Goal: Information Seeking & Learning: Check status

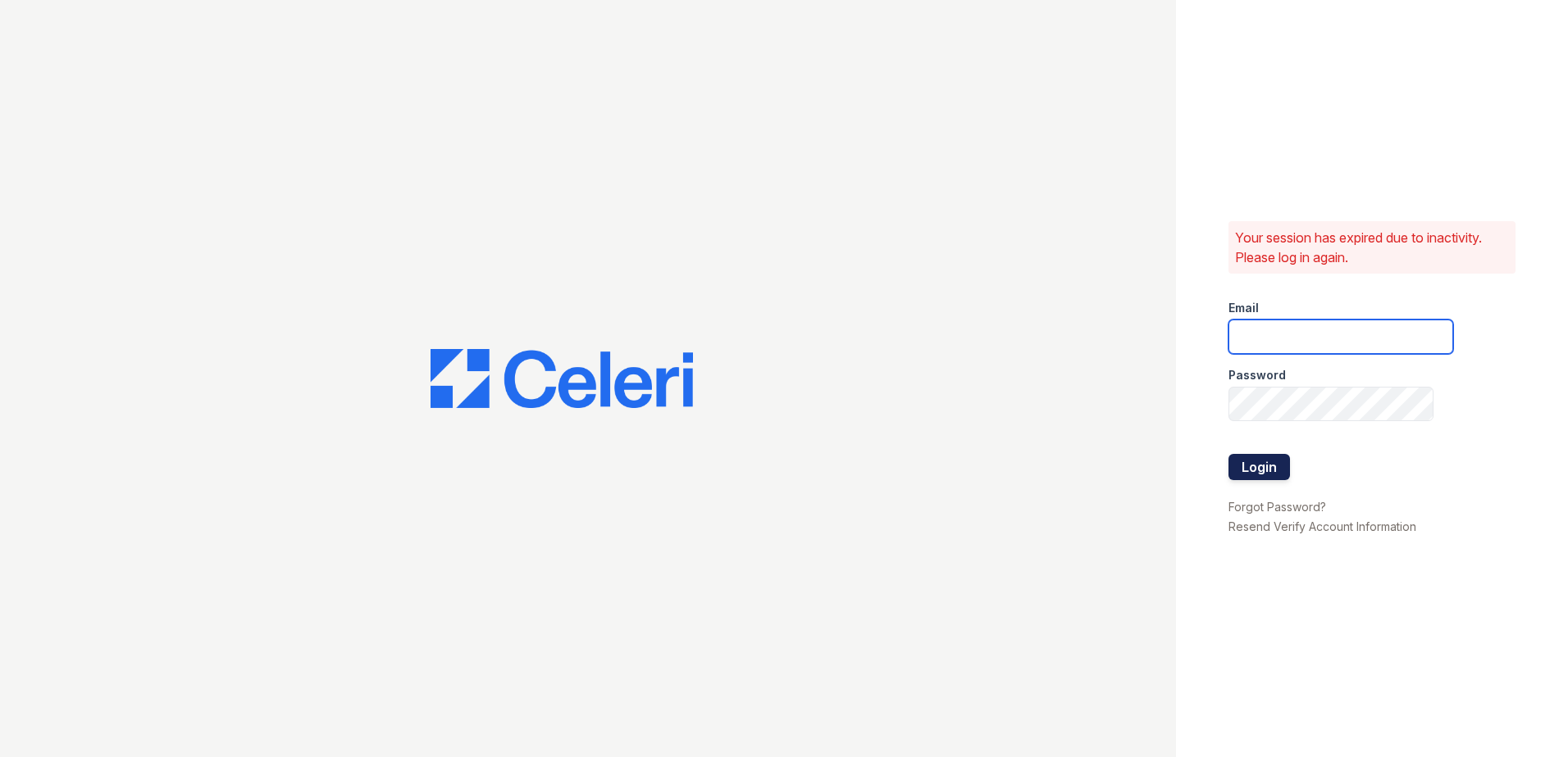
type input "wcannon@trinity-pm.com"
click at [1247, 474] on button "Login" at bounding box center [1259, 466] width 62 height 26
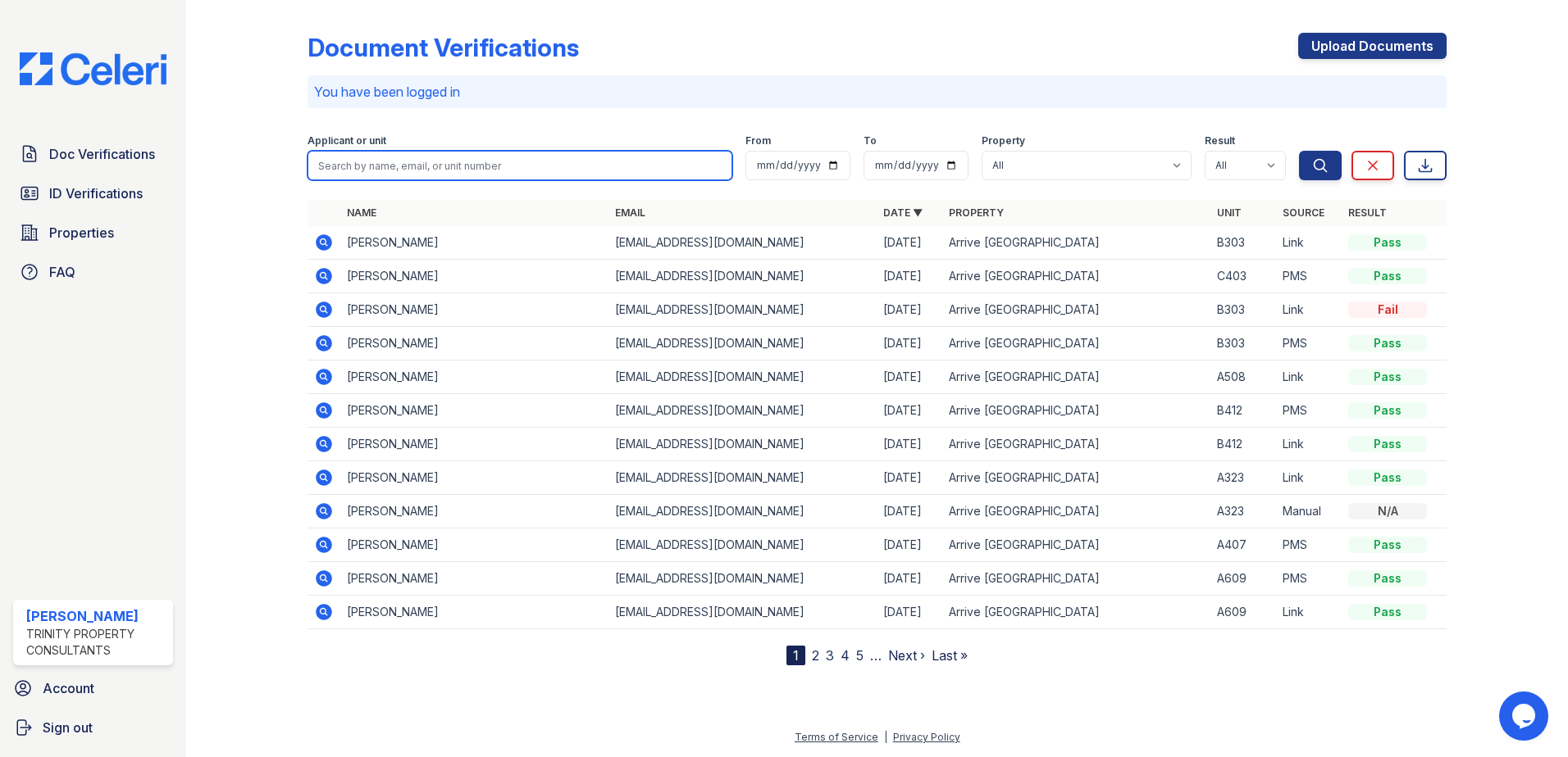
click at [361, 170] on input "search" at bounding box center [519, 166] width 425 height 30
type input "[PERSON_NAME]"
click at [1299, 151] on button "Search" at bounding box center [1320, 166] width 43 height 30
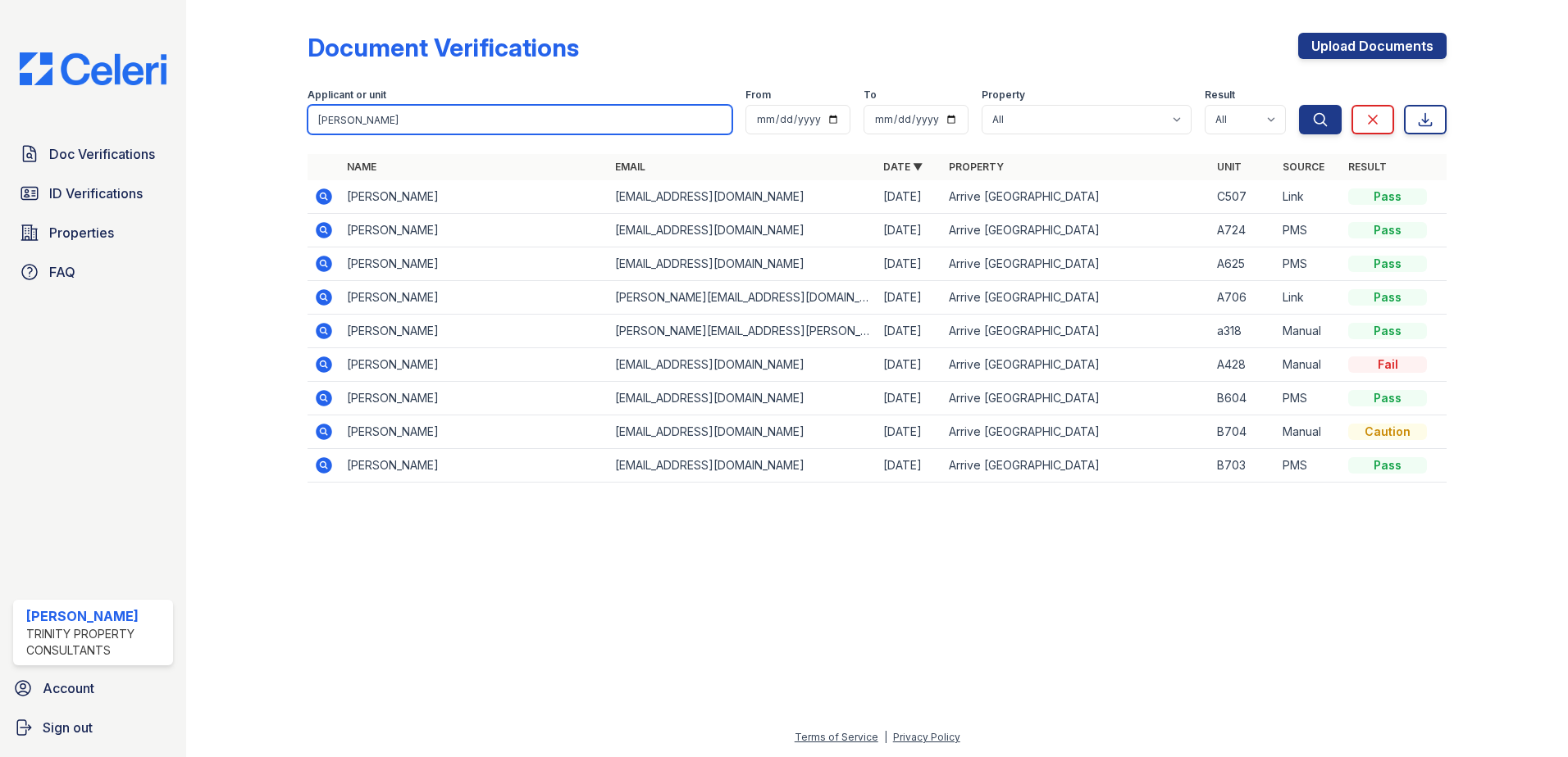
click at [348, 122] on input "[PERSON_NAME]" at bounding box center [519, 120] width 425 height 30
type input "[PERSON_NAME]"
click at [1299, 105] on button "Search" at bounding box center [1320, 120] width 43 height 30
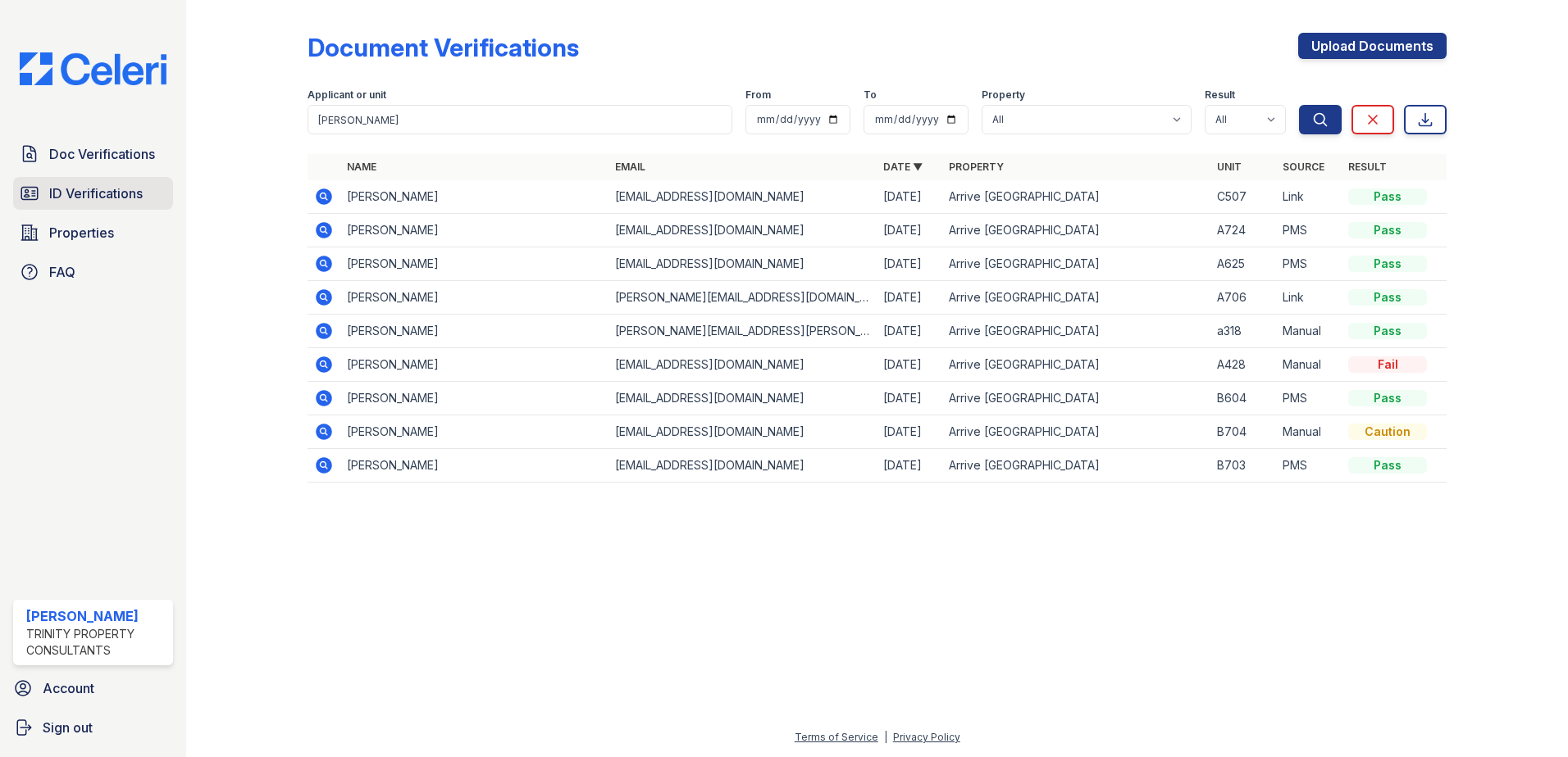
click at [127, 208] on link "ID Verifications" at bounding box center [92, 194] width 160 height 33
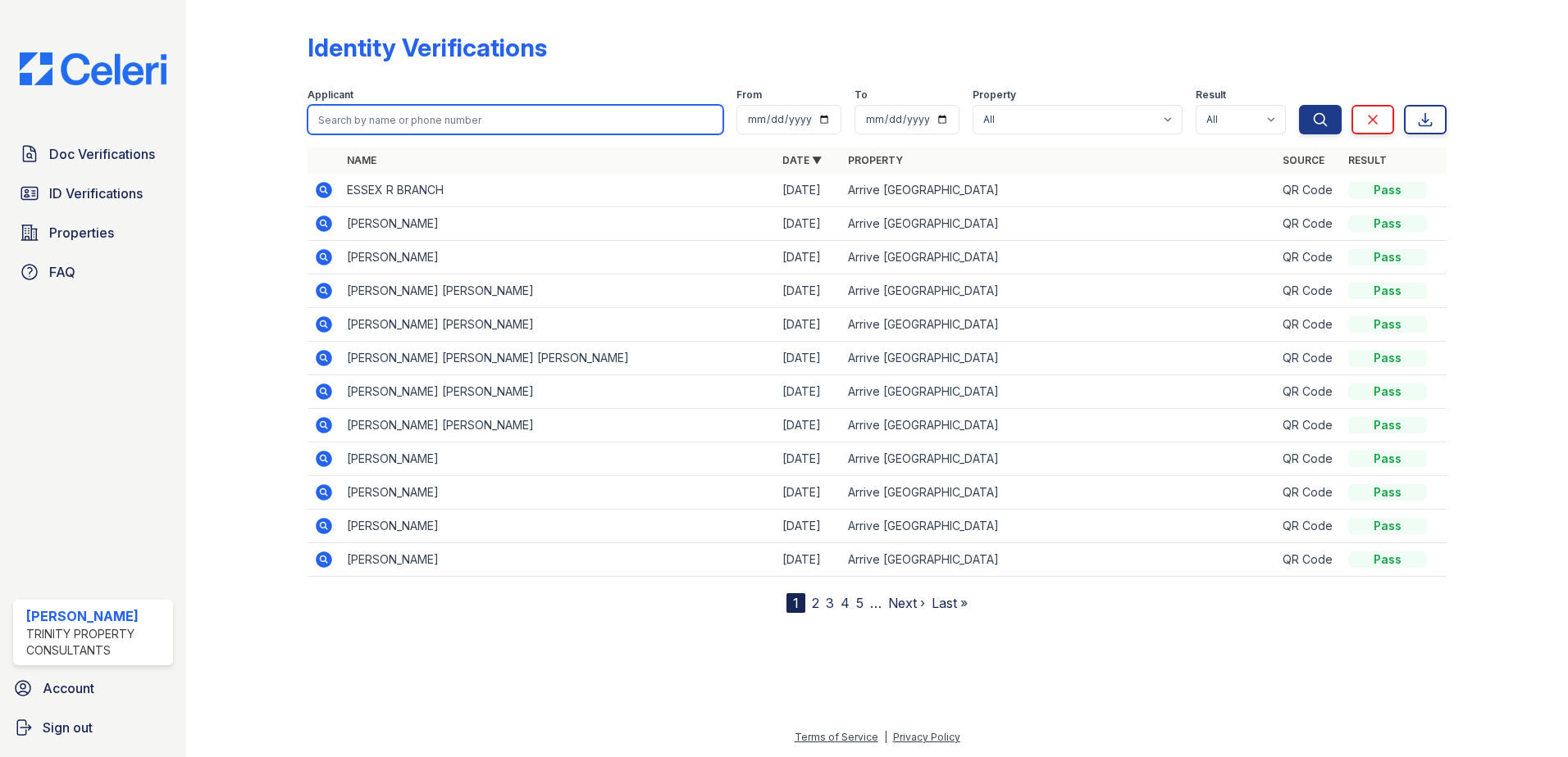
click at [374, 125] on input "search" at bounding box center [515, 120] width 416 height 30
type input "[PERSON_NAME]"
click at [1299, 105] on button "Search" at bounding box center [1320, 120] width 43 height 30
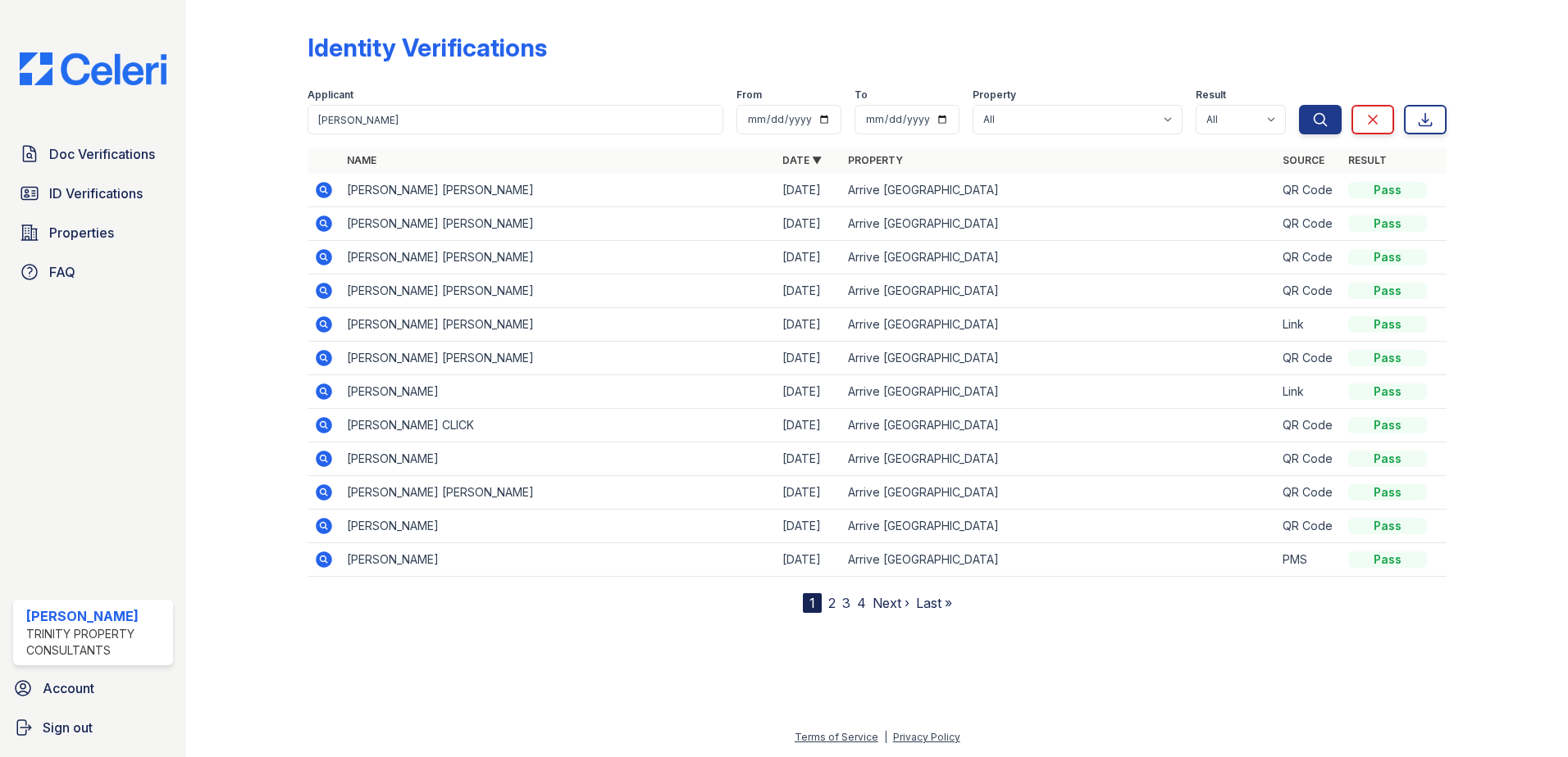
click at [303, 188] on div at bounding box center [259, 310] width 95 height 607
click at [314, 188] on icon at bounding box center [324, 190] width 20 height 20
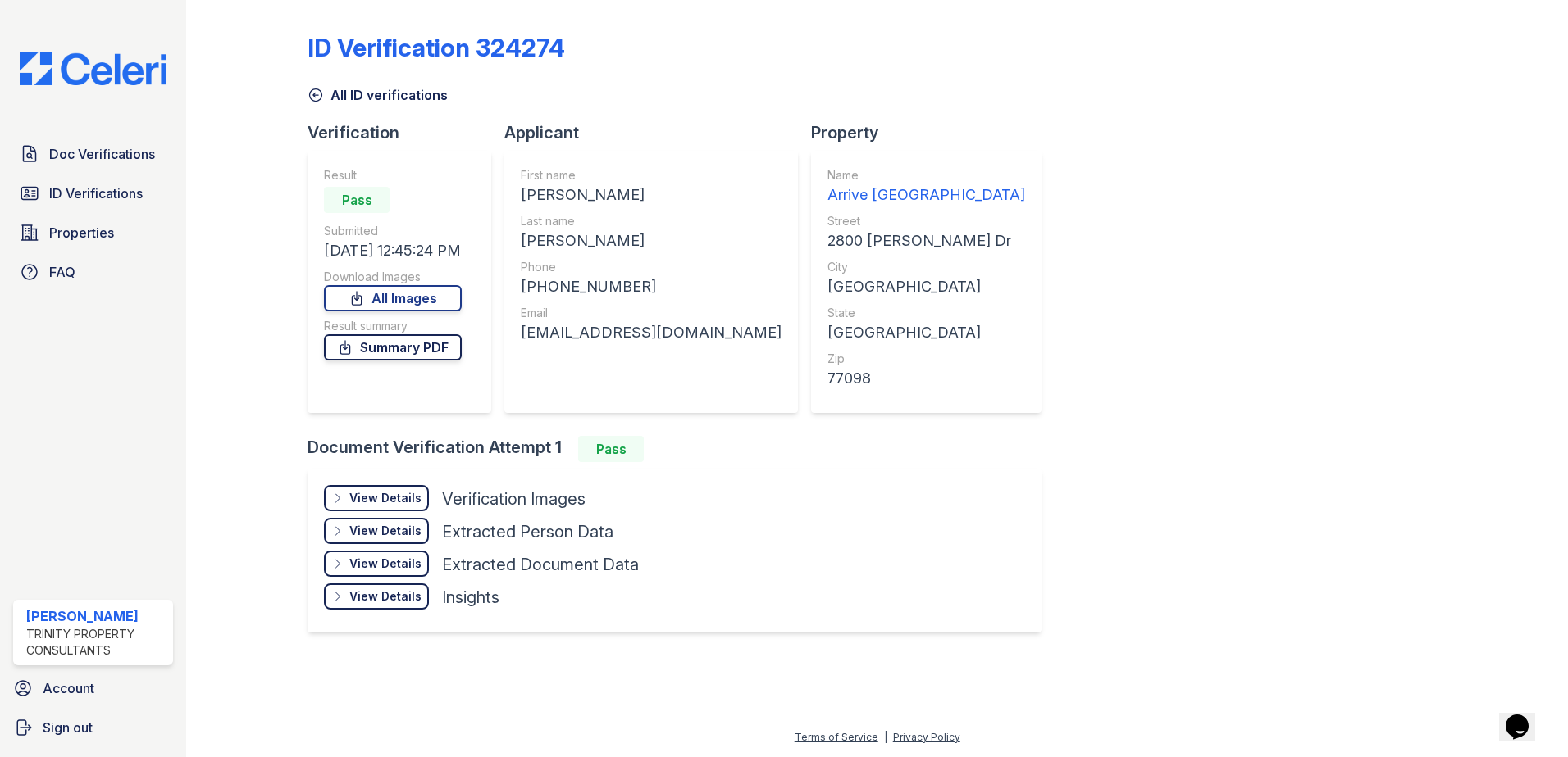
click at [462, 345] on link "Summary PDF" at bounding box center [393, 347] width 138 height 26
